Goal: Navigation & Orientation: Find specific page/section

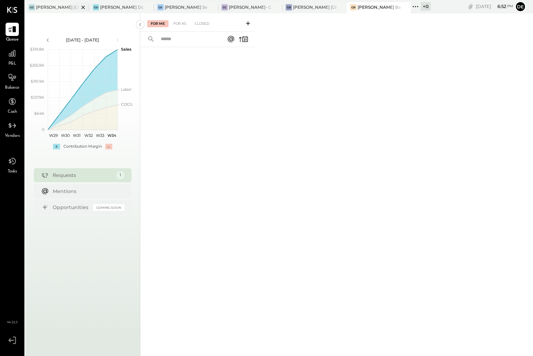
click at [57, 7] on div "[PERSON_NAME] [GEOGRAPHIC_DATA]" at bounding box center [57, 7] width 43 height 6
click at [120, 7] on div "[PERSON_NAME] Downtown" at bounding box center [121, 7] width 43 height 6
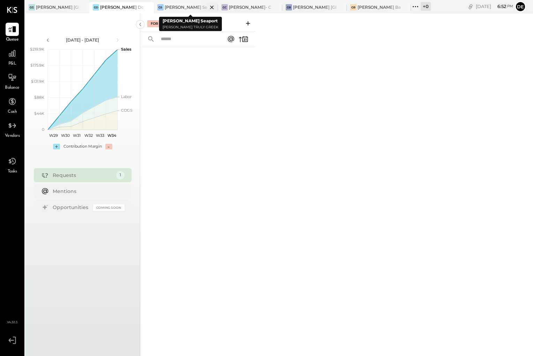
click at [188, 9] on div "[PERSON_NAME] Seaport" at bounding box center [186, 7] width 43 height 6
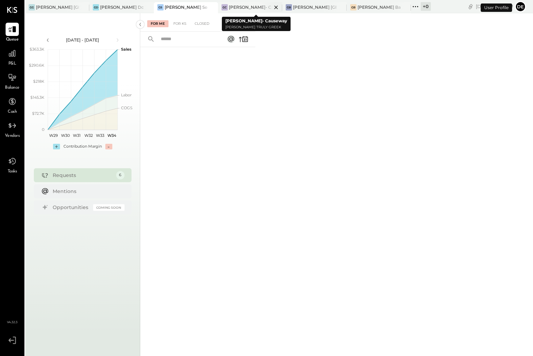
click at [233, 10] on div "[PERSON_NAME]- Causeway" at bounding box center [250, 7] width 64 height 11
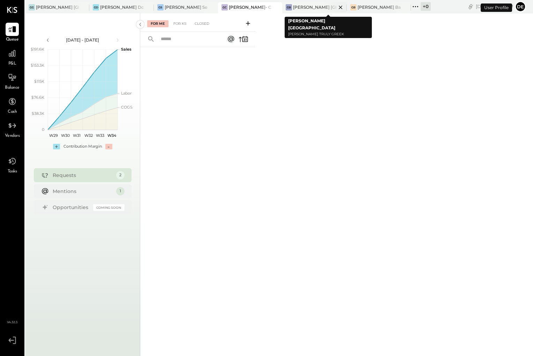
click at [306, 9] on div "[PERSON_NAME] [GEOGRAPHIC_DATA]" at bounding box center [314, 7] width 43 height 6
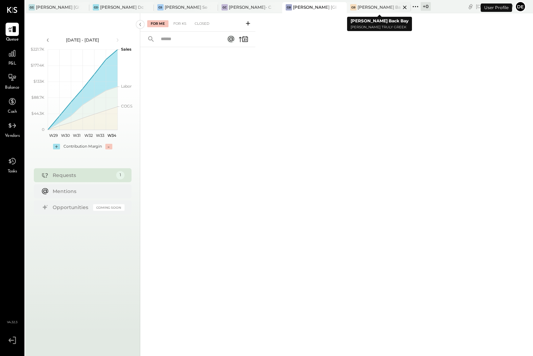
click at [361, 8] on div "[PERSON_NAME] Back Bay" at bounding box center [379, 7] width 43 height 6
